Goal: Task Accomplishment & Management: Manage account settings

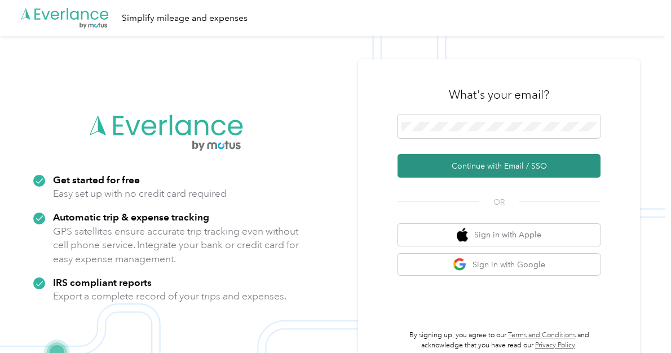
click at [474, 165] on button "Continue with Email / SSO" at bounding box center [498, 166] width 203 height 24
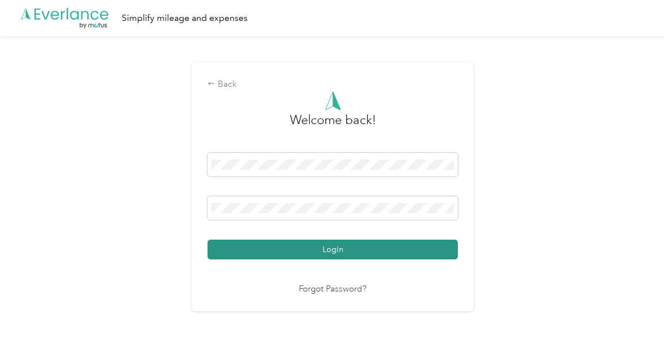
click at [312, 247] on button "Login" at bounding box center [332, 250] width 250 height 20
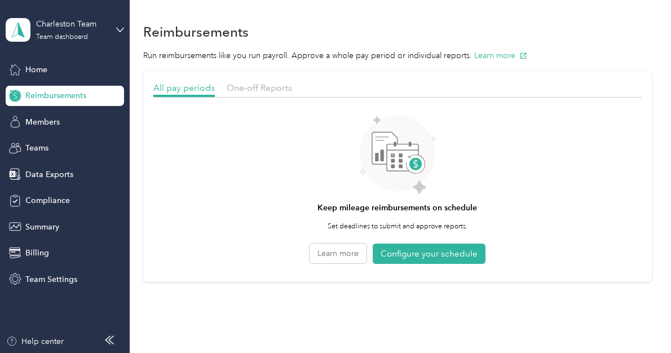
click at [245, 94] on div "One-off Reports" at bounding box center [259, 88] width 65 height 14
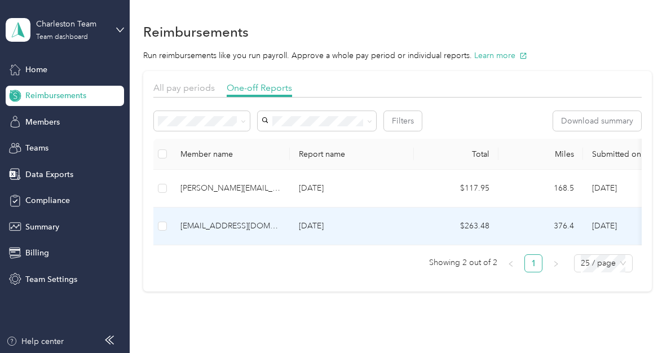
click at [426, 226] on td "$263.48" at bounding box center [456, 226] width 85 height 38
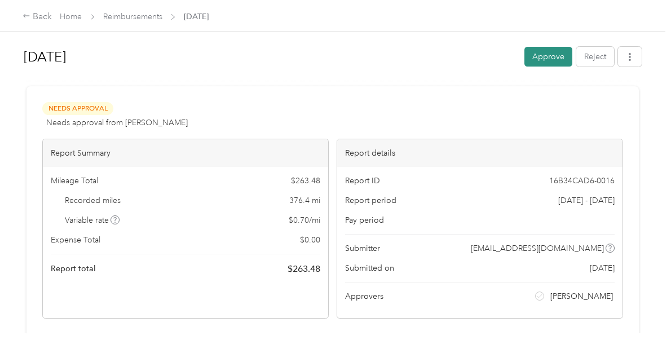
click at [531, 60] on button "Approve" at bounding box center [548, 57] width 48 height 20
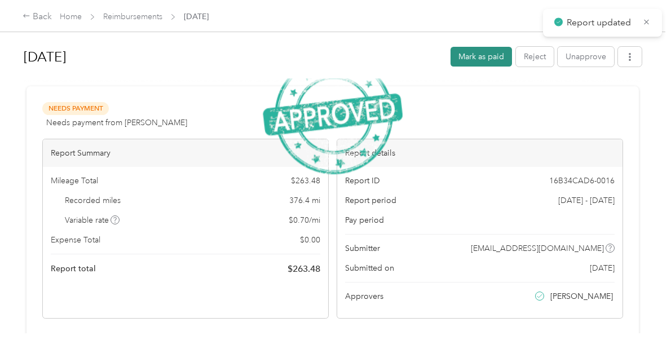
click at [467, 61] on button "Mark as paid" at bounding box center [480, 57] width 61 height 20
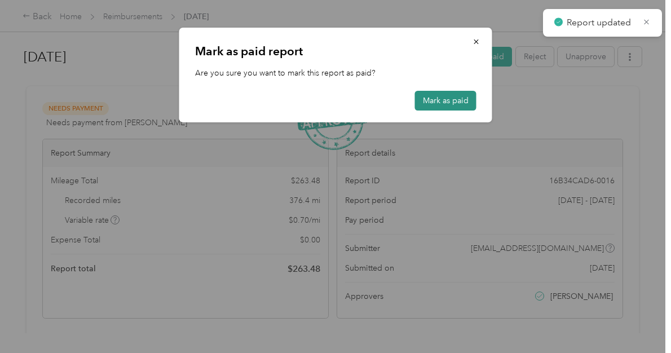
click at [465, 104] on button "Mark as paid" at bounding box center [445, 101] width 61 height 20
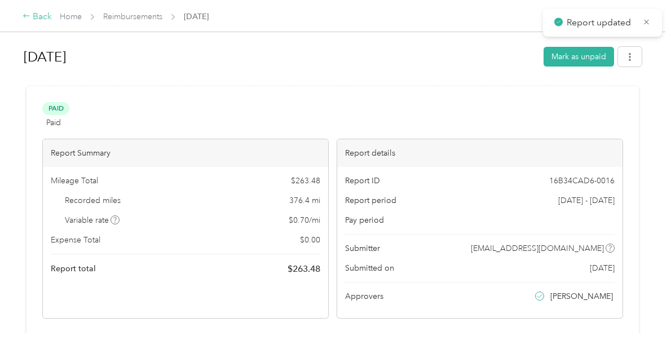
click at [34, 16] on div "Back" at bounding box center [37, 17] width 29 height 14
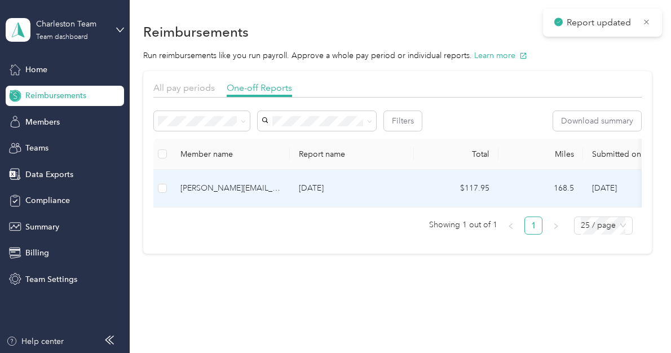
click at [334, 192] on p "[DATE]" at bounding box center [352, 188] width 106 height 12
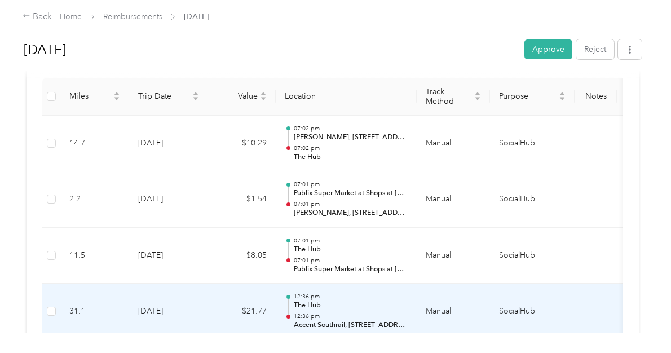
scroll to position [291, 0]
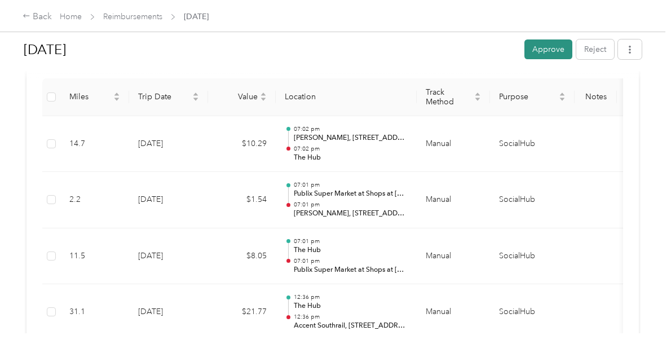
click at [558, 45] on button "Approve" at bounding box center [548, 49] width 48 height 20
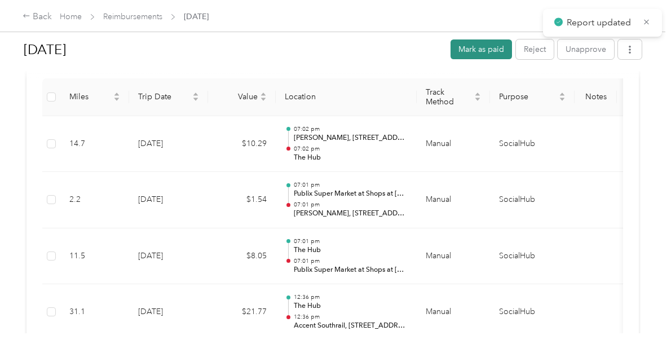
click at [496, 50] on button "Mark as paid" at bounding box center [480, 49] width 61 height 20
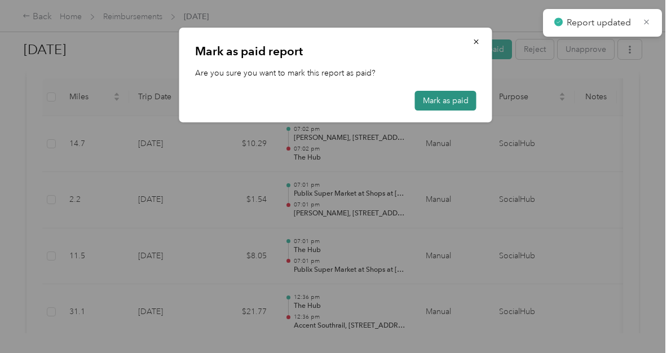
click at [438, 104] on button "Mark as paid" at bounding box center [445, 101] width 61 height 20
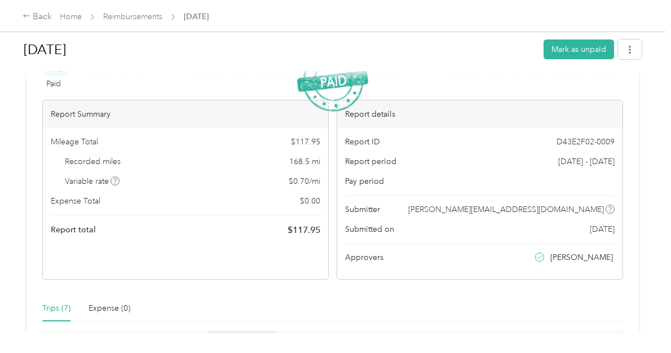
scroll to position [39, 0]
